Goal: Task Accomplishment & Management: Use online tool/utility

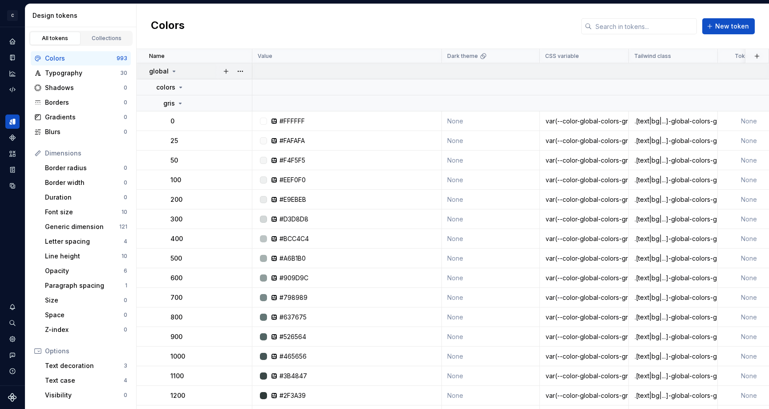
click at [173, 71] on icon at bounding box center [174, 71] width 2 height 1
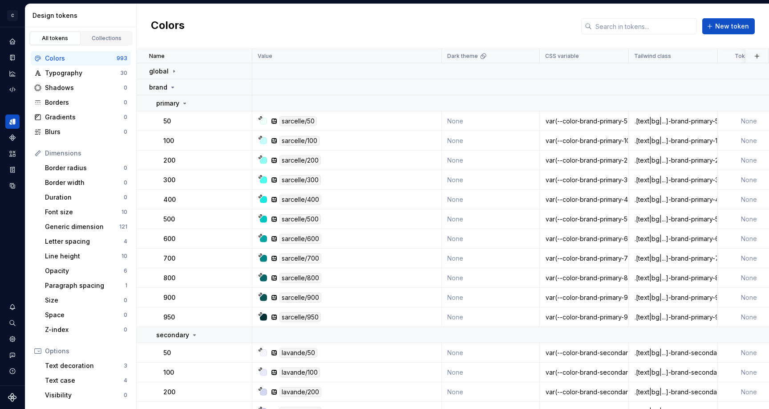
drag, startPoint x: 105, startPoint y: 37, endPoint x: 120, endPoint y: 48, distance: 18.6
click at [105, 37] on div "Collections" at bounding box center [107, 38] width 45 height 7
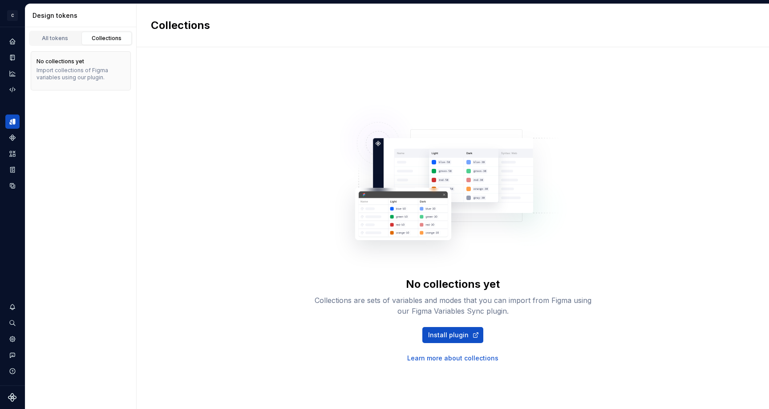
drag, startPoint x: 49, startPoint y: 40, endPoint x: 72, endPoint y: 62, distance: 31.5
click at [50, 41] on div "All tokens" at bounding box center [55, 38] width 45 height 7
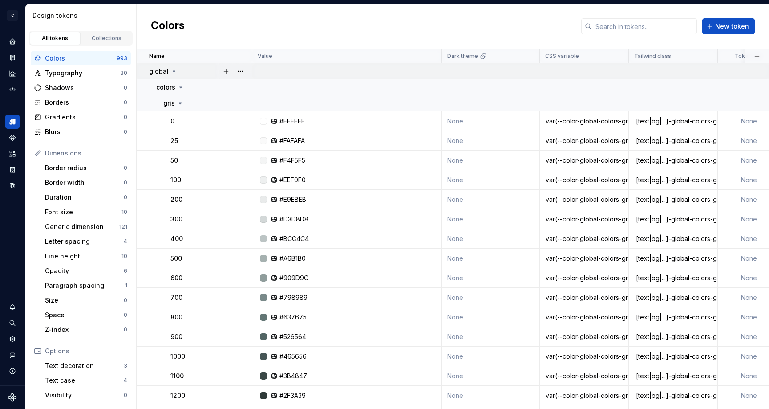
click at [172, 74] on icon at bounding box center [174, 71] width 7 height 7
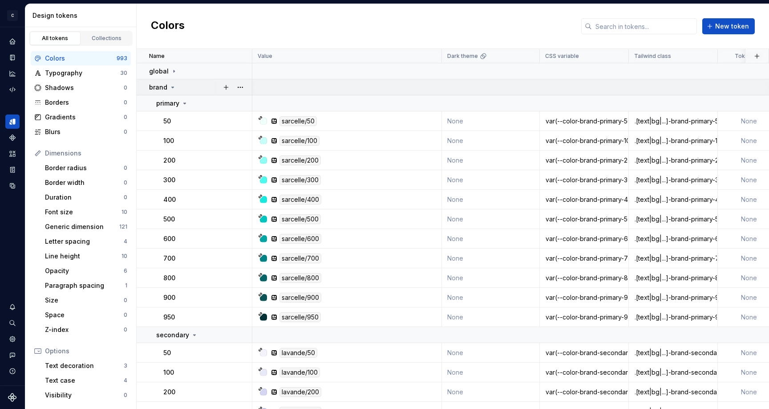
click at [172, 89] on icon at bounding box center [172, 87] width 7 height 7
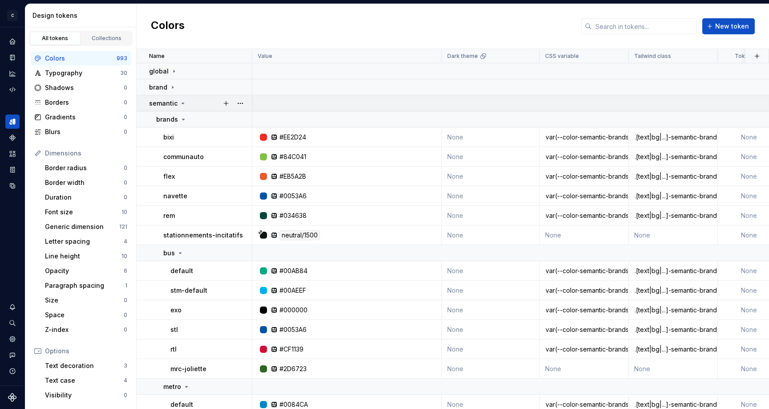
click at [182, 103] on icon at bounding box center [183, 103] width 2 height 1
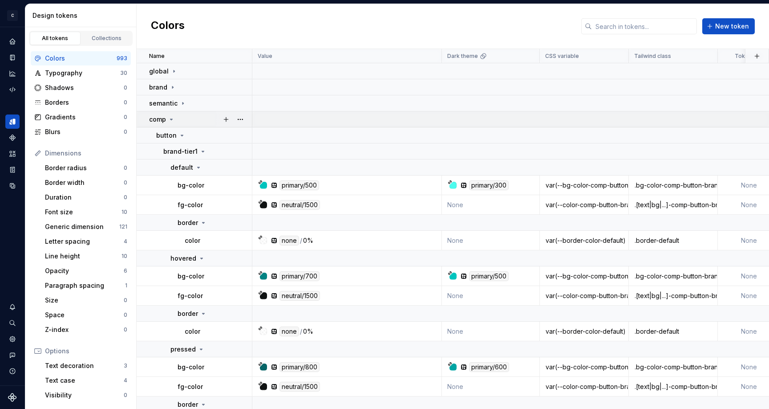
click at [171, 119] on icon at bounding box center [172, 119] width 2 height 1
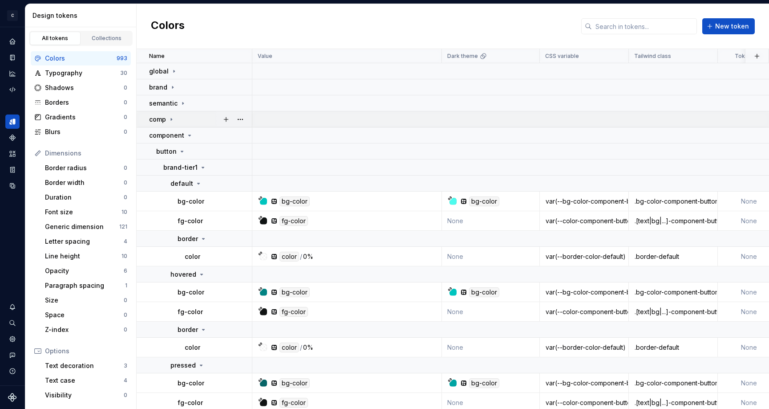
click at [174, 120] on icon at bounding box center [171, 119] width 7 height 7
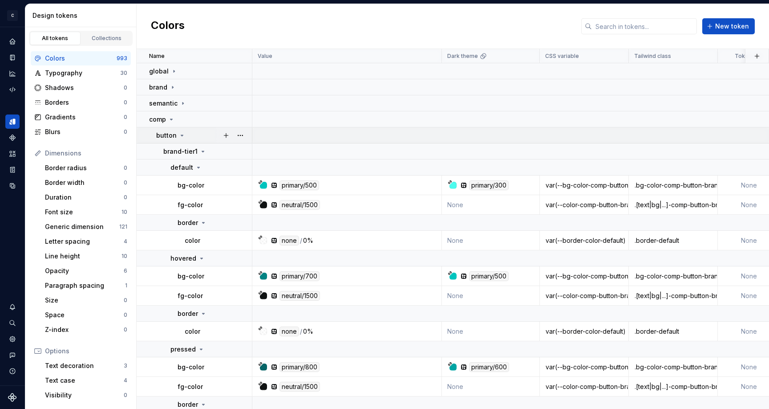
click at [180, 135] on icon at bounding box center [182, 135] width 7 height 7
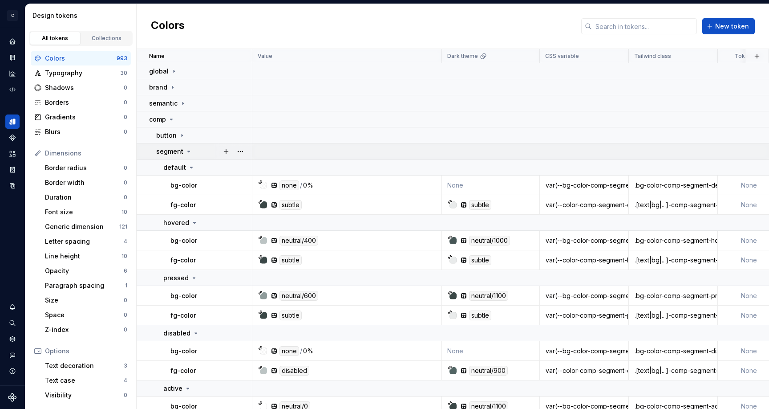
click at [187, 152] on icon at bounding box center [188, 151] width 7 height 7
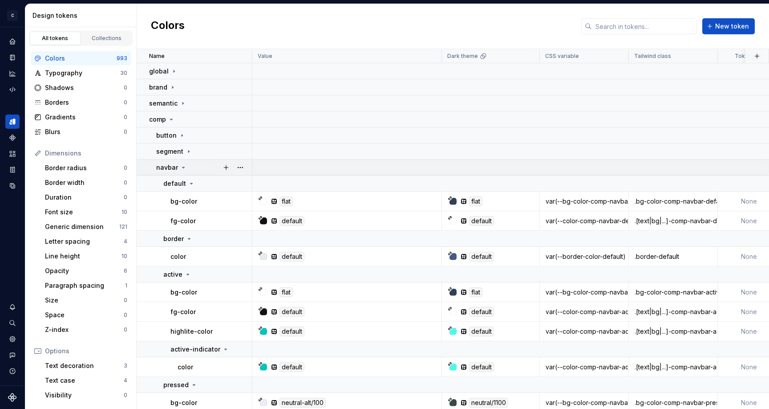
click at [183, 167] on icon at bounding box center [184, 167] width 2 height 1
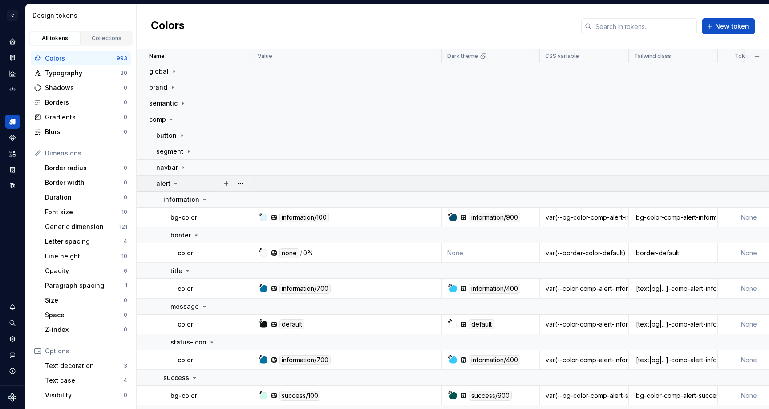
click at [175, 184] on icon at bounding box center [176, 183] width 2 height 1
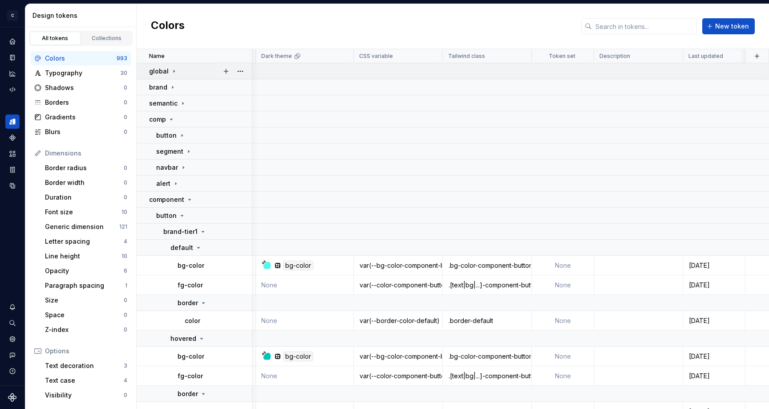
scroll to position [0, 186]
click at [758, 59] on button "button" at bounding box center [757, 56] width 12 height 12
click at [491, 20] on div "Colors New token" at bounding box center [453, 26] width 633 height 45
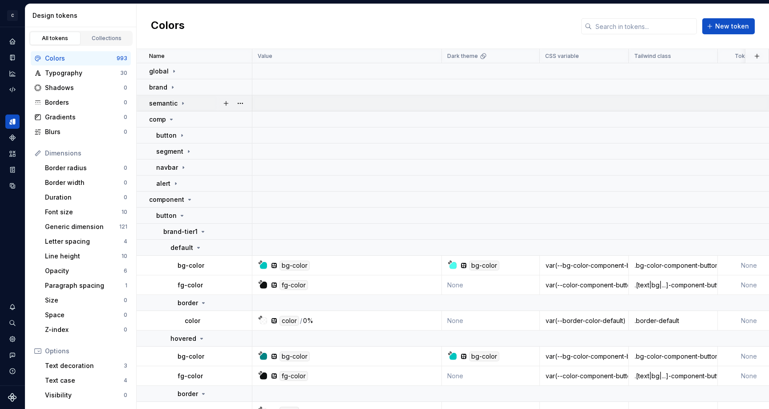
scroll to position [0, 0]
